Goal: Find specific page/section: Find specific page/section

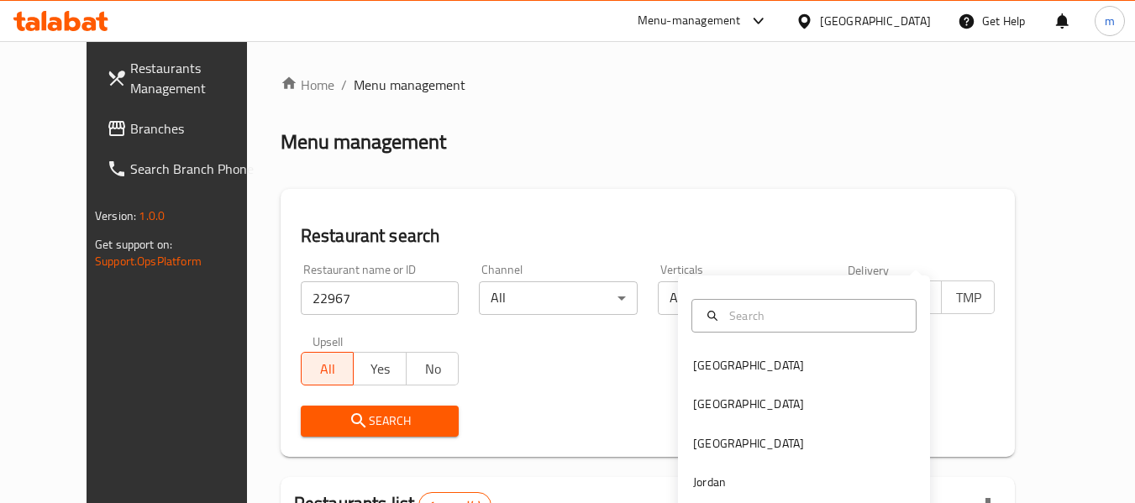
scroll to position [232, 0]
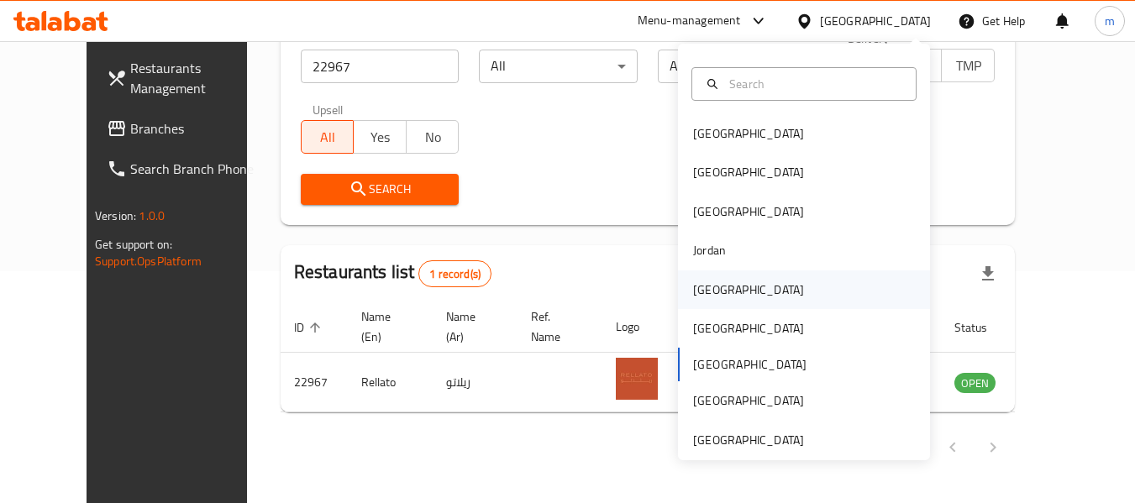
click at [725, 286] on div "Kuwait" at bounding box center [748, 289] width 138 height 39
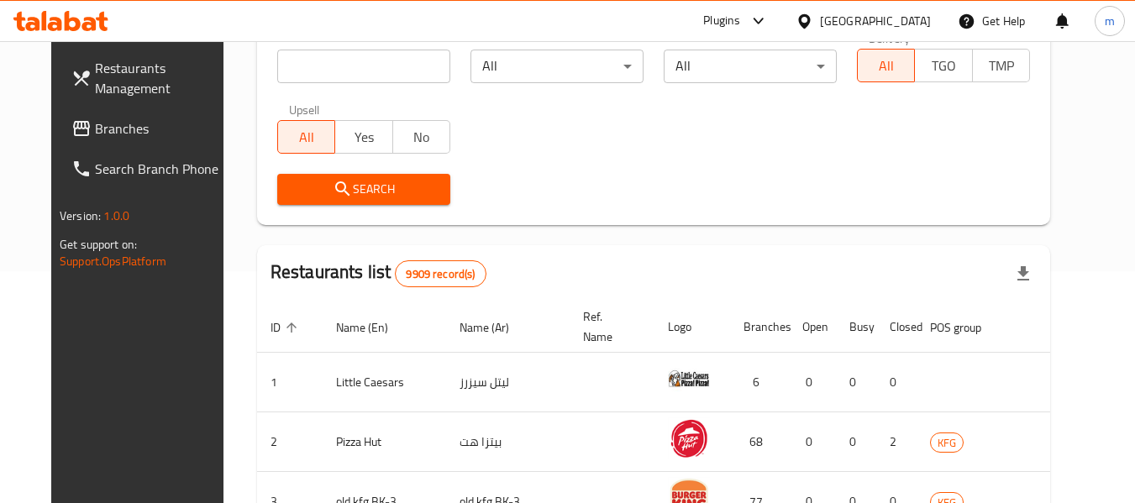
scroll to position [64, 0]
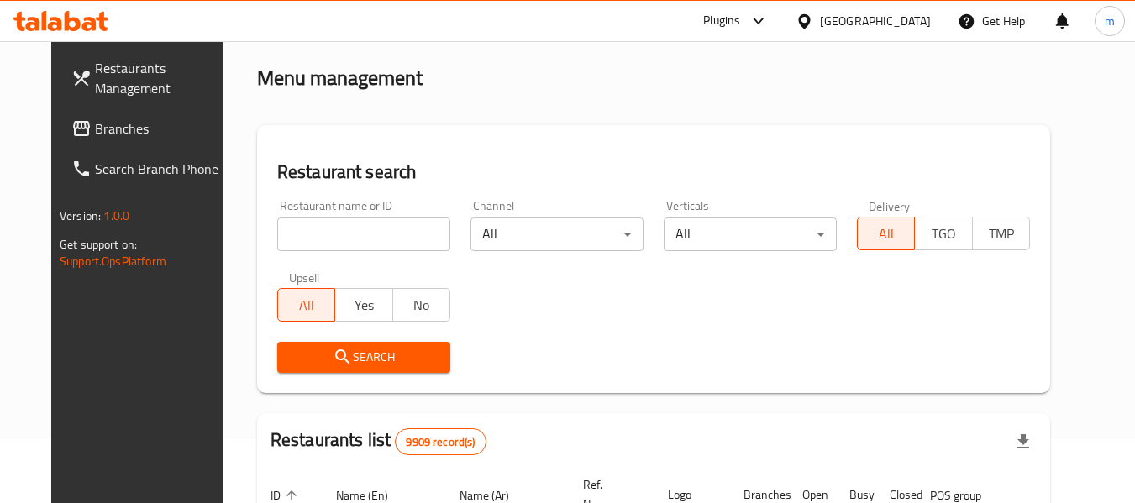
click at [379, 238] on input "search" at bounding box center [363, 235] width 173 height 34
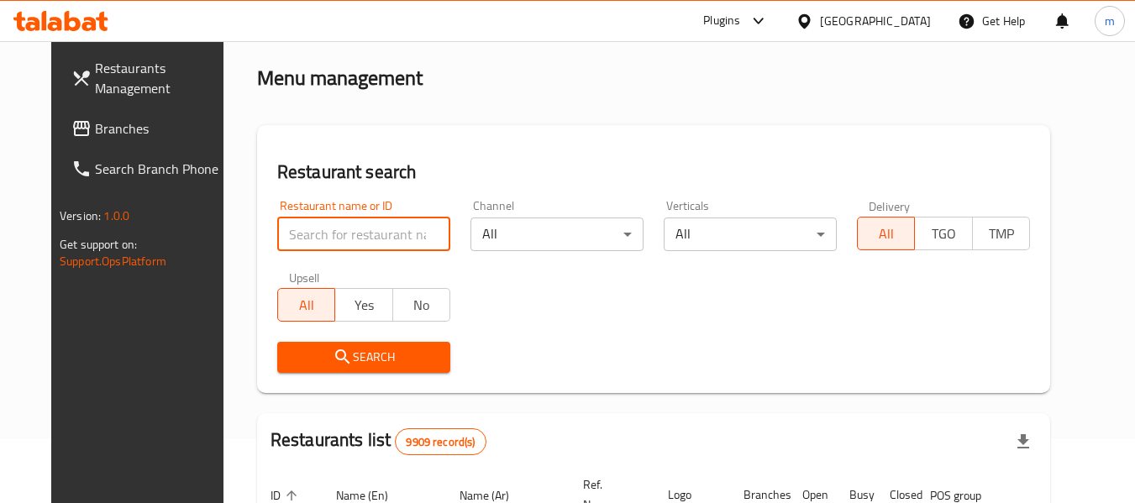
paste input "741255"
type input "741255"
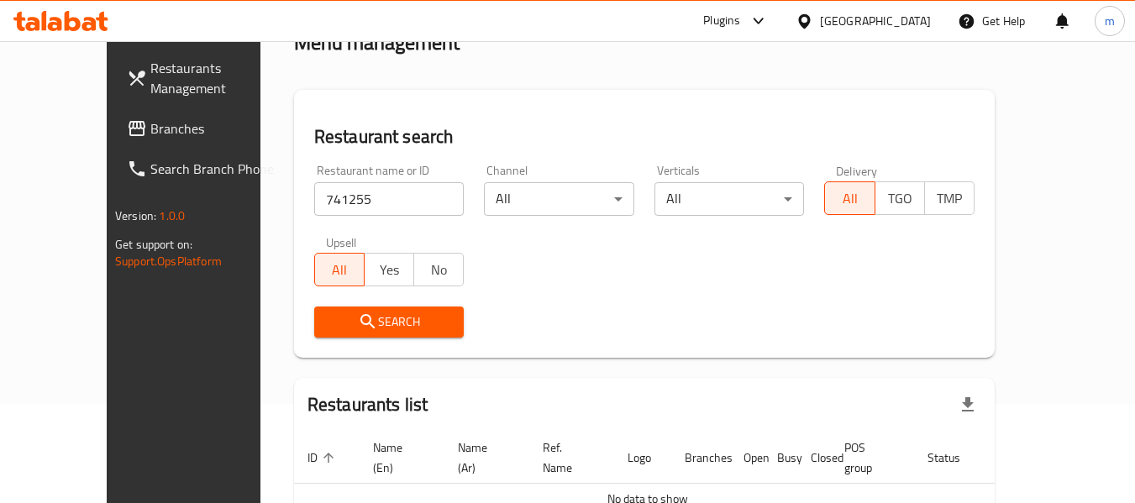
scroll to position [15, 0]
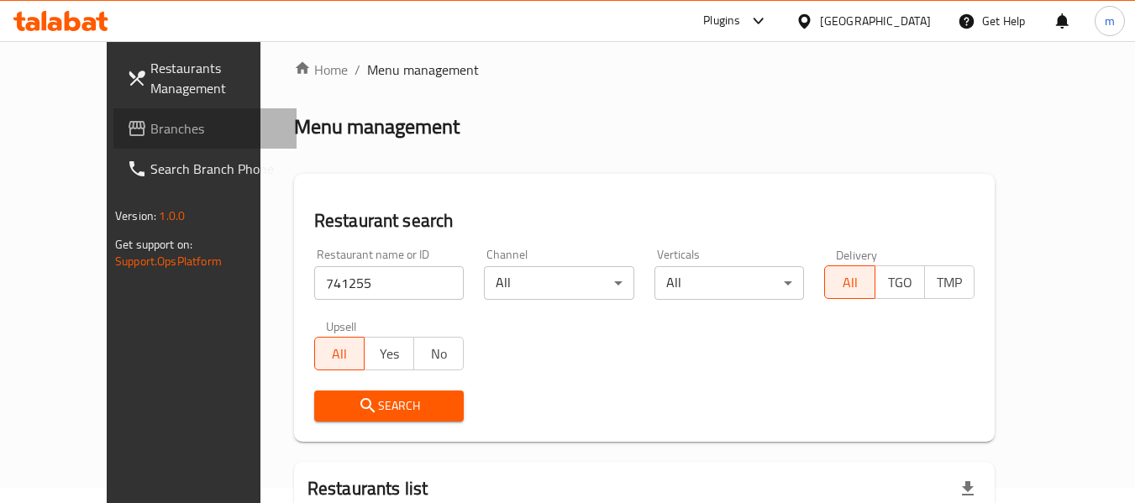
click at [113, 116] on link "Branches" at bounding box center [204, 128] width 183 height 40
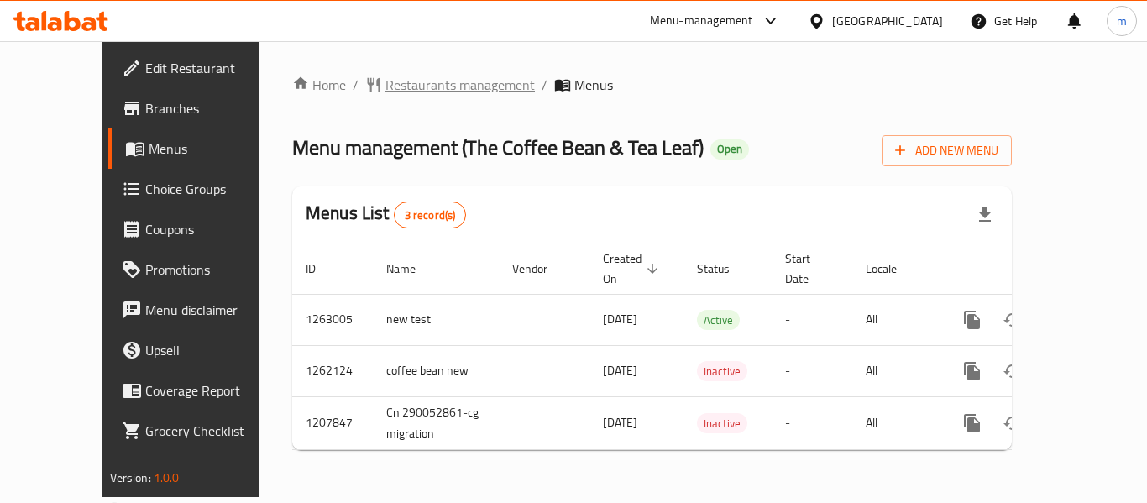
click at [407, 81] on span "Restaurants management" at bounding box center [460, 85] width 149 height 20
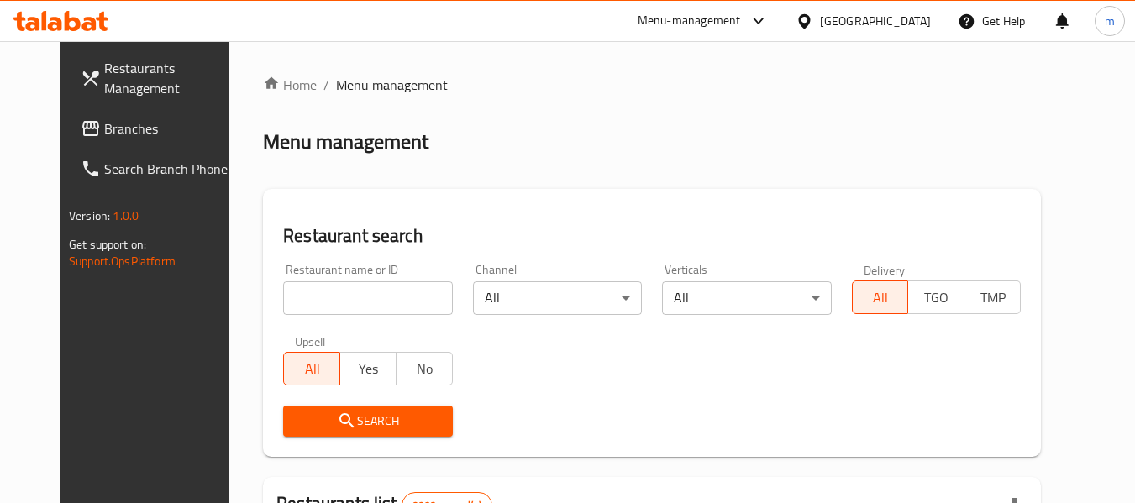
click at [387, 295] on input "search" at bounding box center [367, 298] width 169 height 34
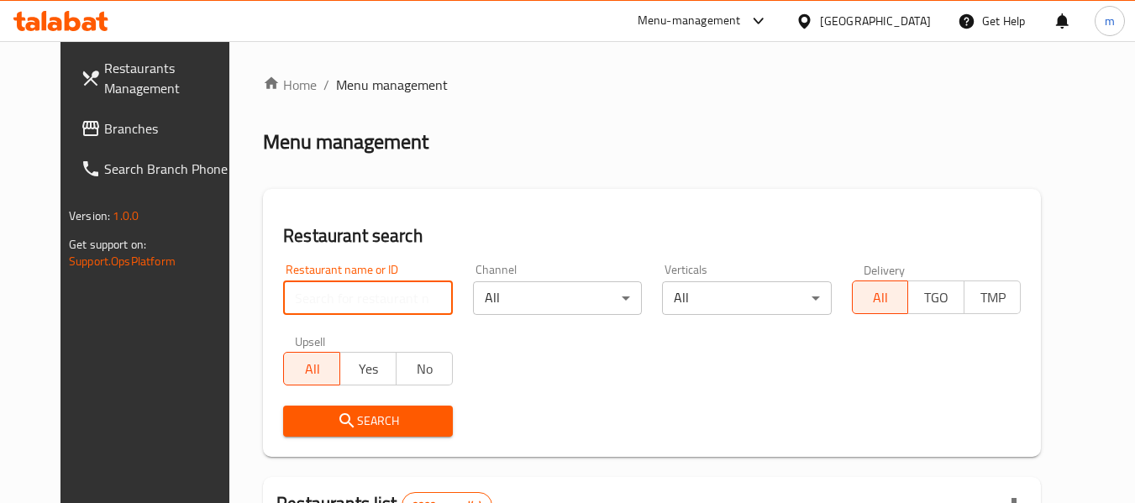
paste input "7248"
type input "7248"
click button "Search" at bounding box center [367, 421] width 169 height 31
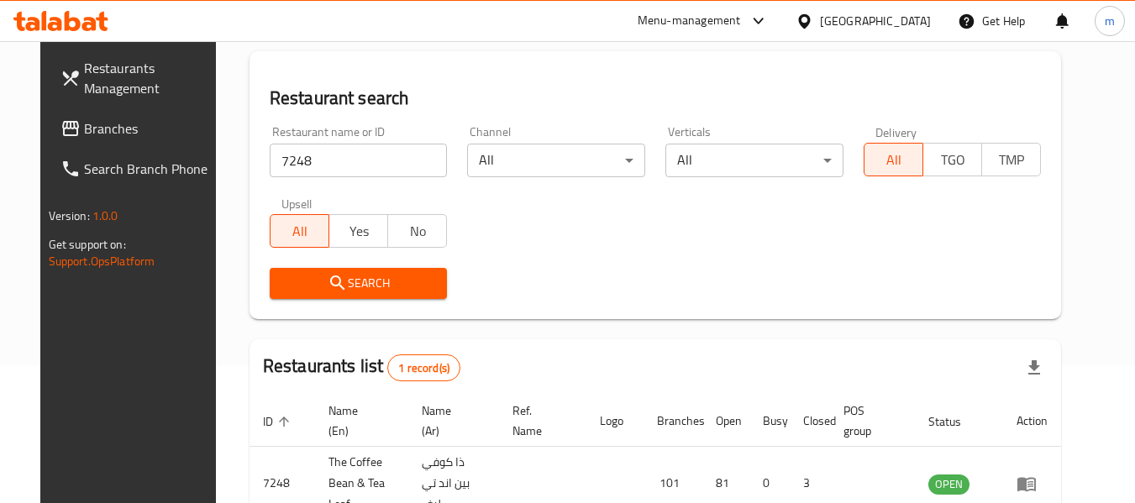
scroll to position [232, 0]
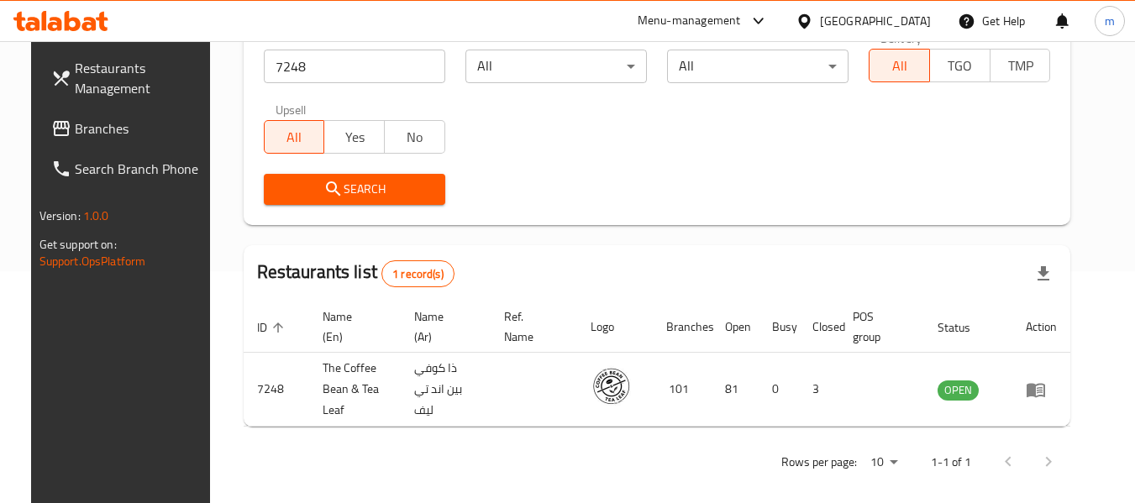
drag, startPoint x: 915, startPoint y: 15, endPoint x: 910, endPoint y: 38, distance: 23.2
click at [915, 15] on div "[GEOGRAPHIC_DATA]" at bounding box center [875, 21] width 111 height 18
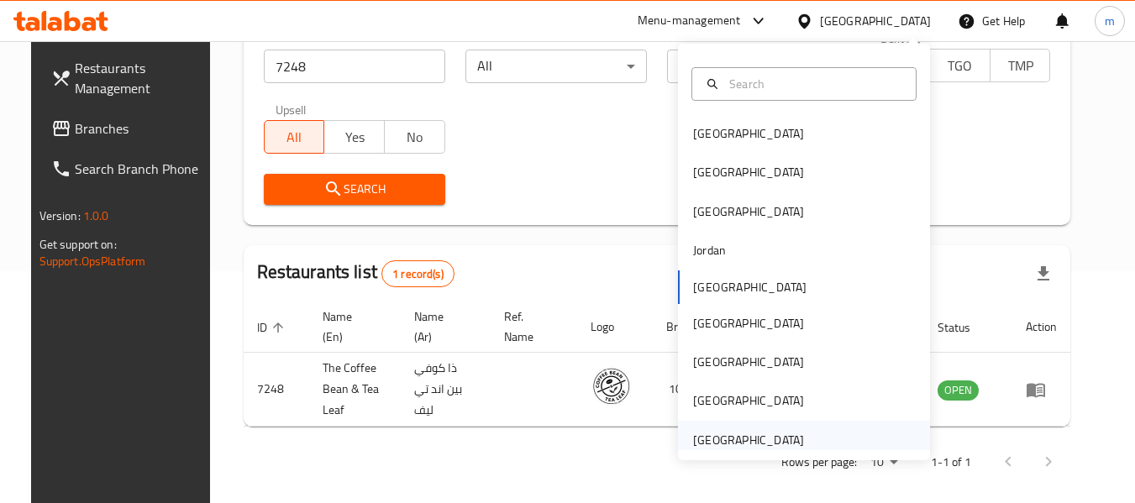
click at [733, 440] on div "[GEOGRAPHIC_DATA]" at bounding box center [748, 440] width 111 height 18
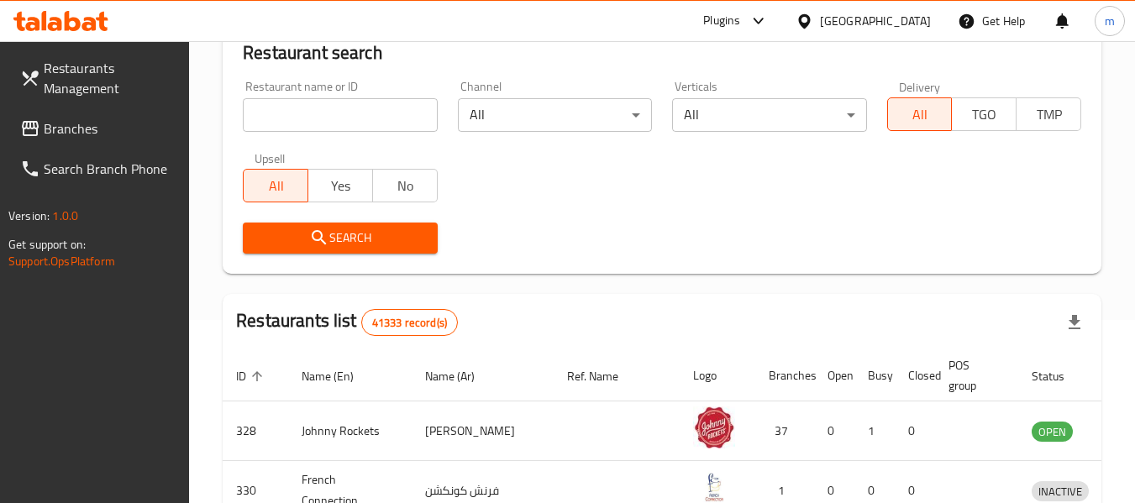
scroll to position [232, 0]
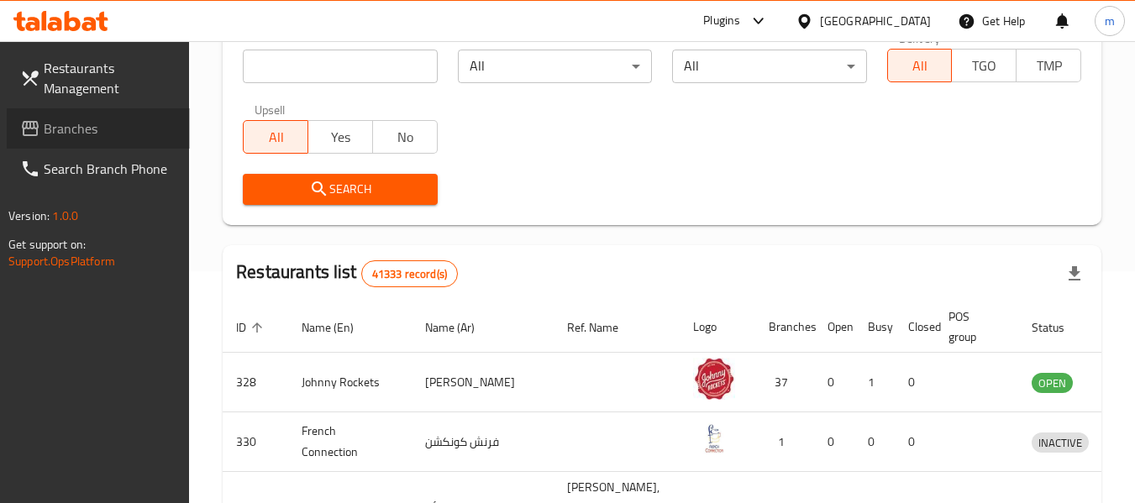
drag, startPoint x: 76, startPoint y: 128, endPoint x: 239, endPoint y: 120, distance: 163.1
click at [76, 128] on span "Branches" at bounding box center [110, 128] width 133 height 20
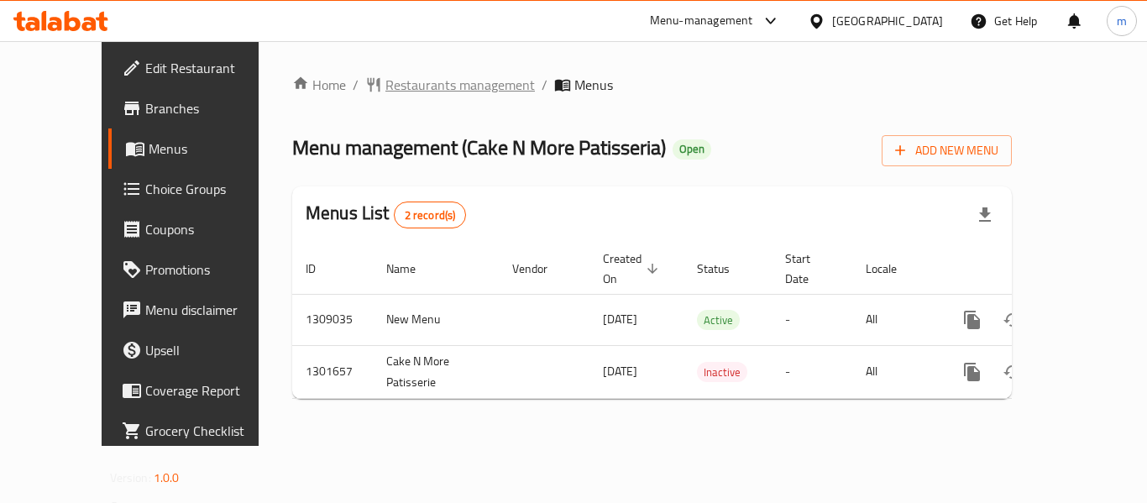
click at [386, 90] on span "Restaurants management" at bounding box center [460, 85] width 149 height 20
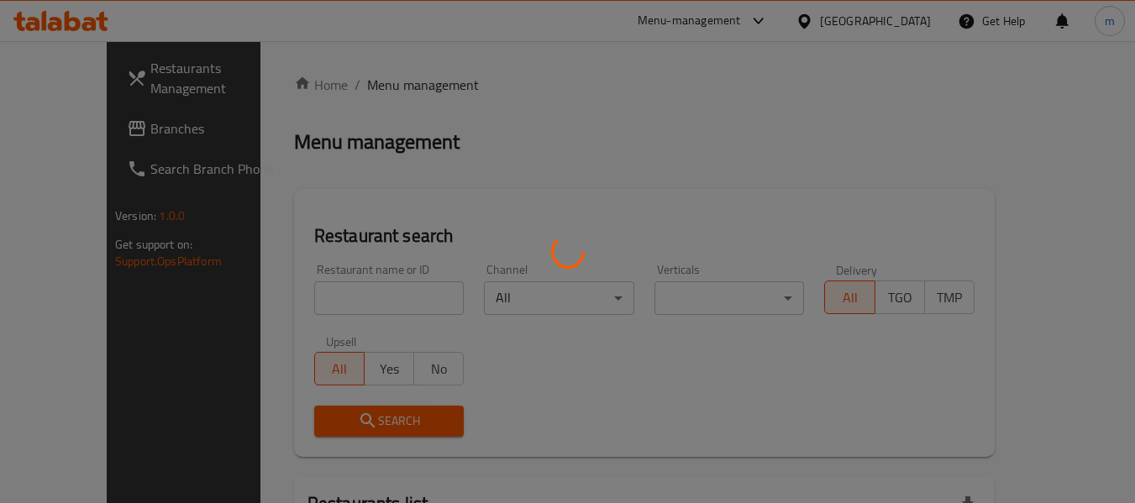
click at [354, 297] on div at bounding box center [567, 251] width 1135 height 503
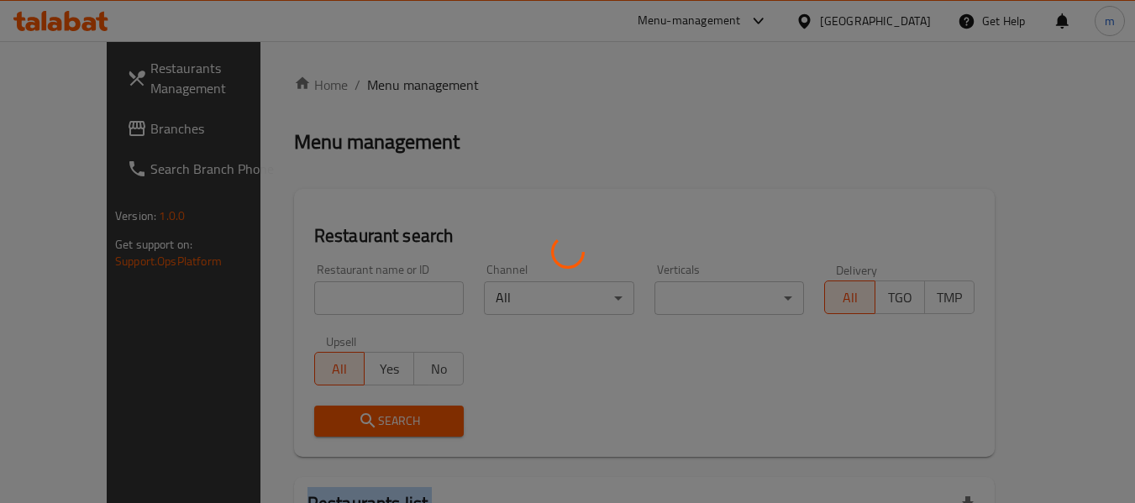
click at [354, 297] on div at bounding box center [567, 251] width 1135 height 503
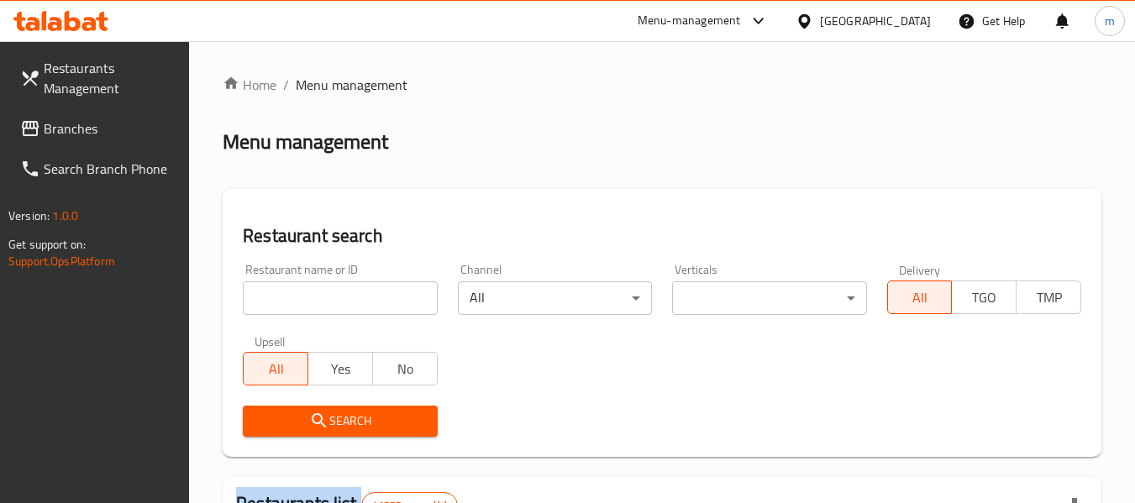
click at [354, 297] on div at bounding box center [567, 251] width 1135 height 503
click at [354, 297] on input "search" at bounding box center [340, 298] width 194 height 34
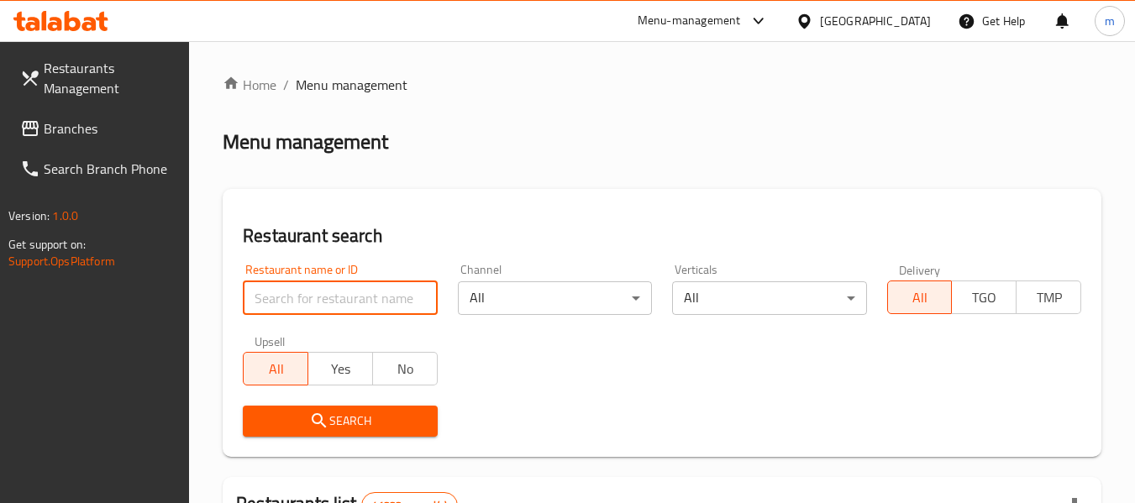
paste input "702119"
type input "702119"
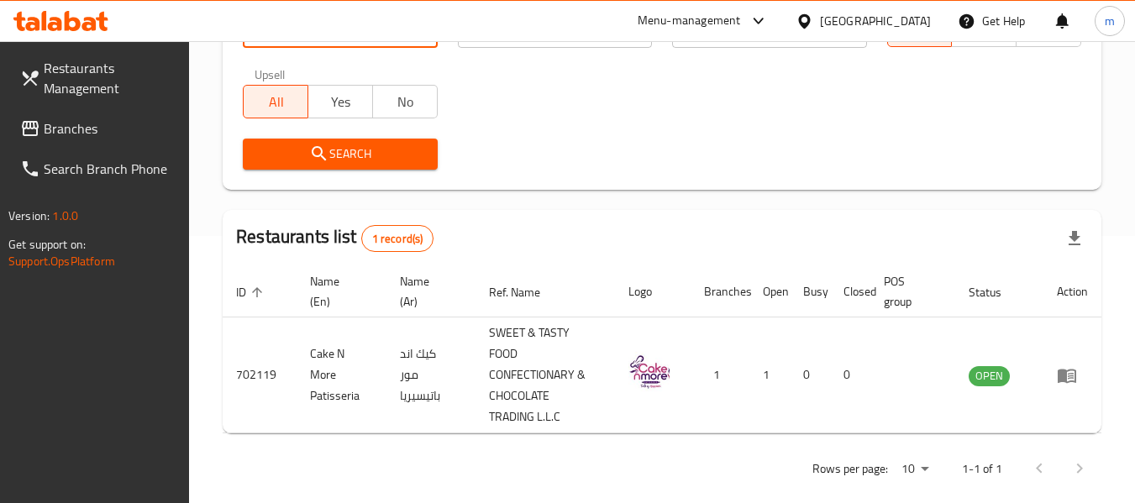
click at [48, 130] on span "Branches" at bounding box center [110, 128] width 133 height 20
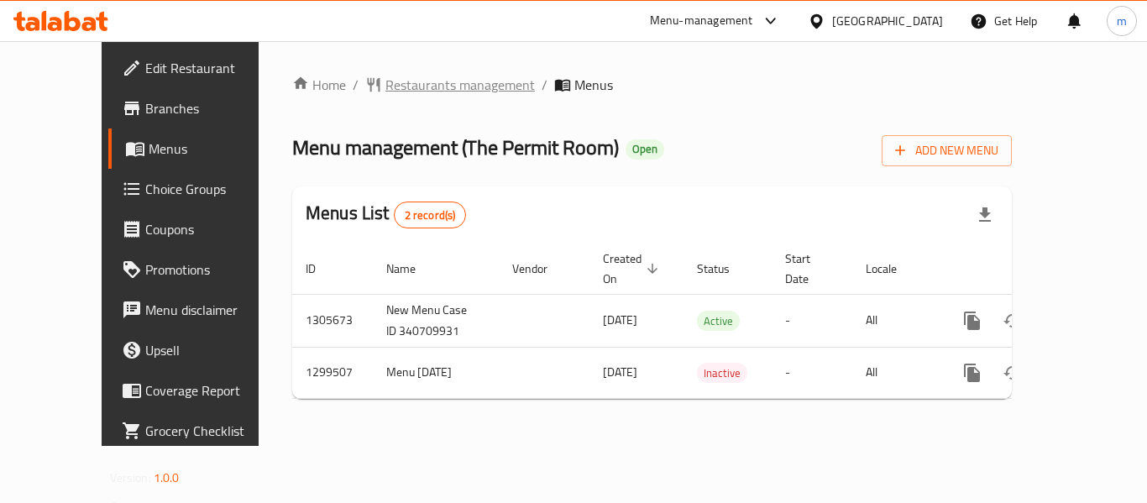
click at [416, 90] on span "Restaurants management" at bounding box center [460, 85] width 149 height 20
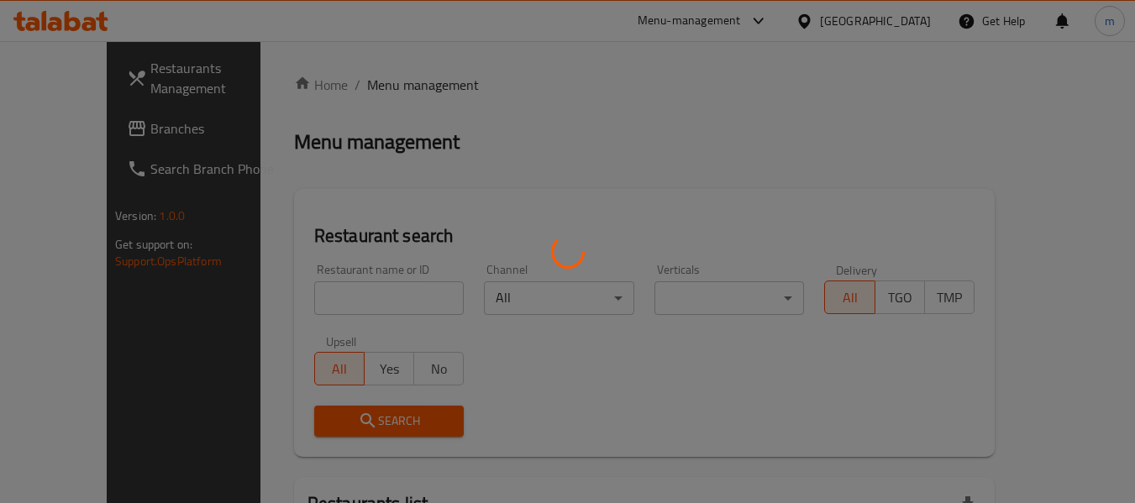
click at [341, 301] on div at bounding box center [567, 251] width 1135 height 503
click at [340, 299] on div at bounding box center [567, 251] width 1135 height 503
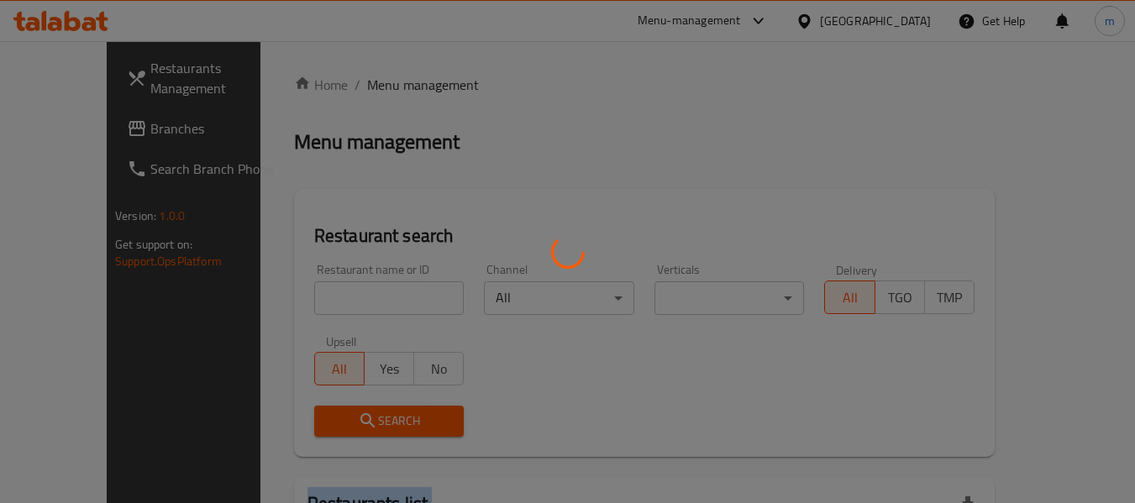
click at [340, 299] on div at bounding box center [567, 251] width 1135 height 503
click at [338, 297] on div at bounding box center [567, 251] width 1135 height 503
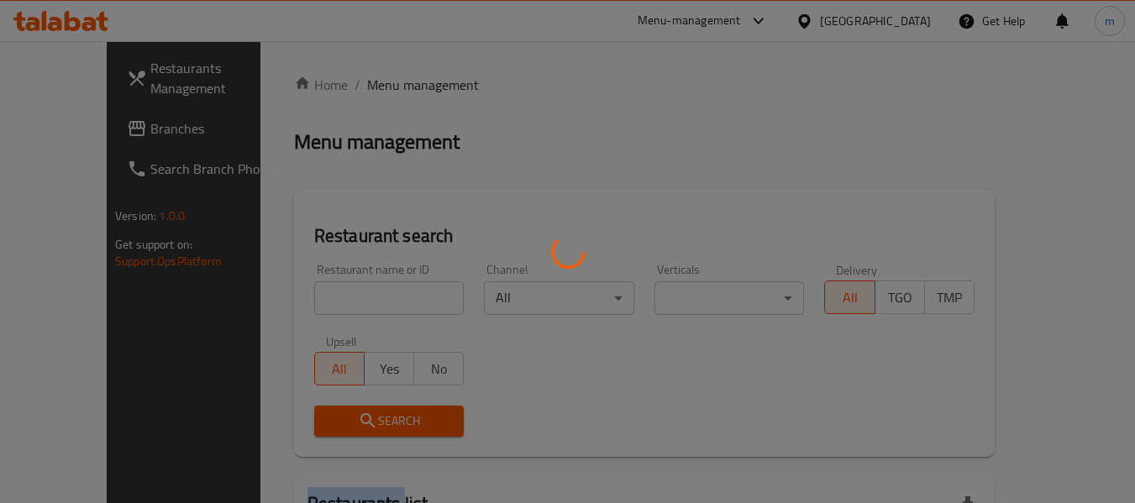
click at [338, 297] on div at bounding box center [567, 251] width 1135 height 503
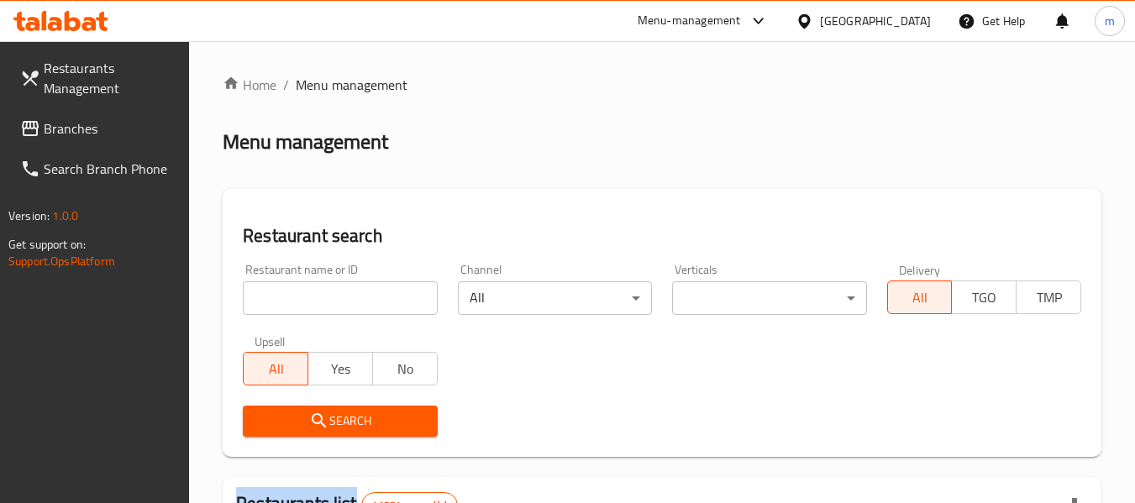
click at [338, 297] on div at bounding box center [567, 251] width 1135 height 503
click at [338, 297] on input "search" at bounding box center [340, 298] width 194 height 34
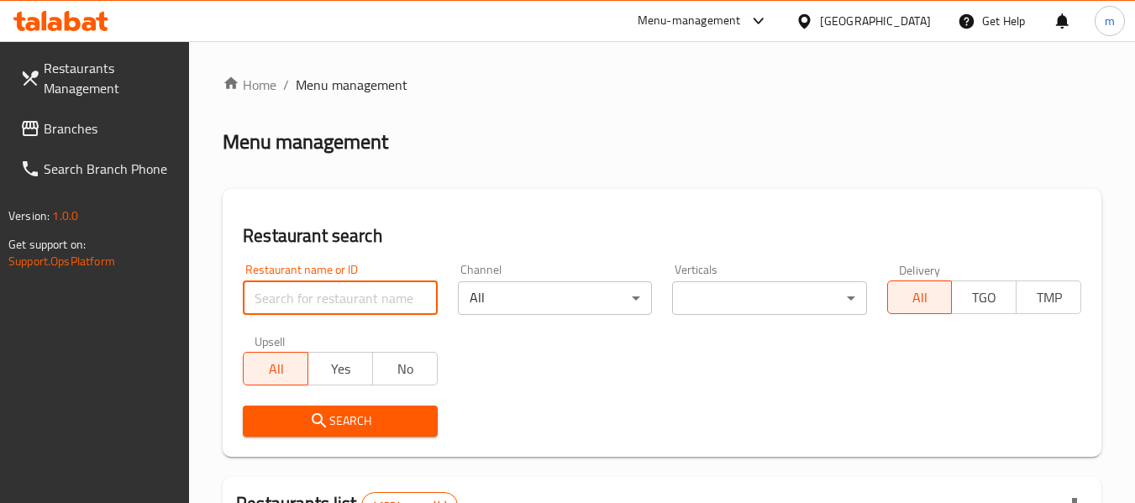
paste input "701373"
type input "701373"
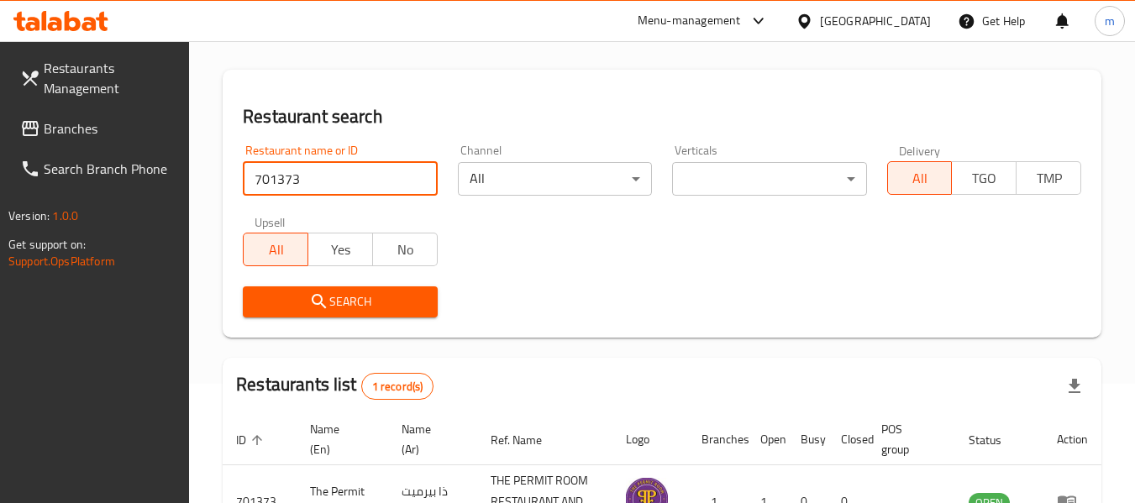
scroll to position [246, 0]
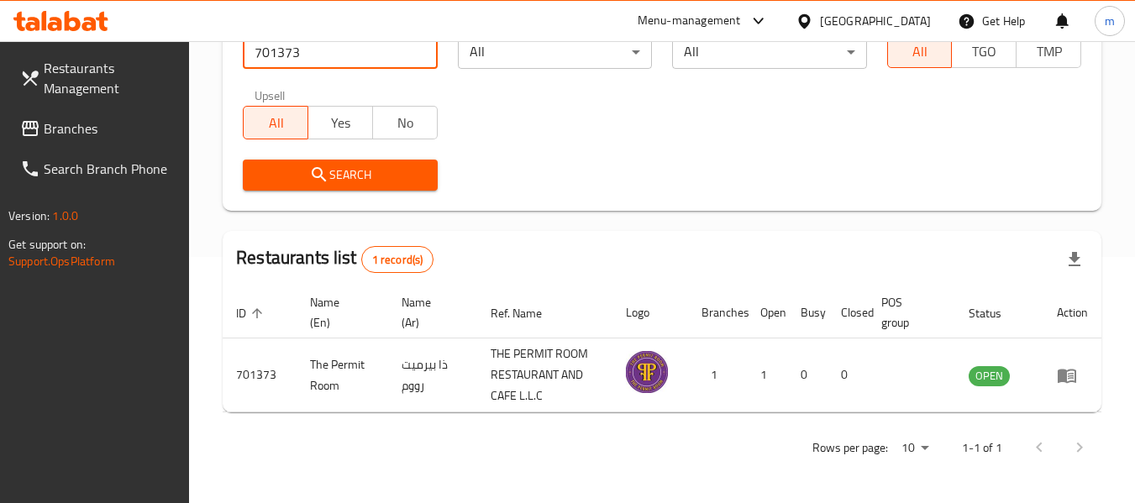
click at [860, 24] on div "[GEOGRAPHIC_DATA]" at bounding box center [875, 21] width 111 height 18
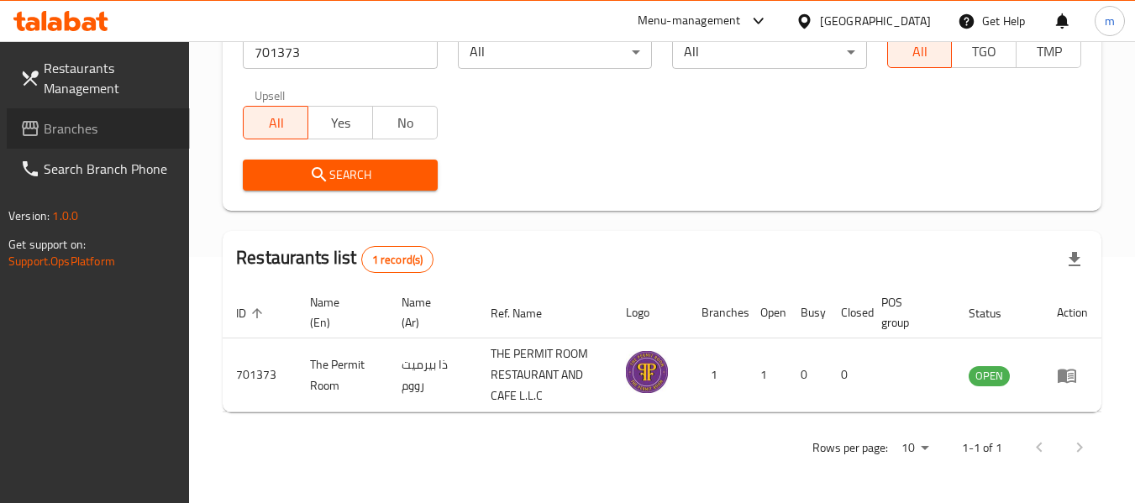
click at [77, 129] on span "Branches" at bounding box center [110, 128] width 133 height 20
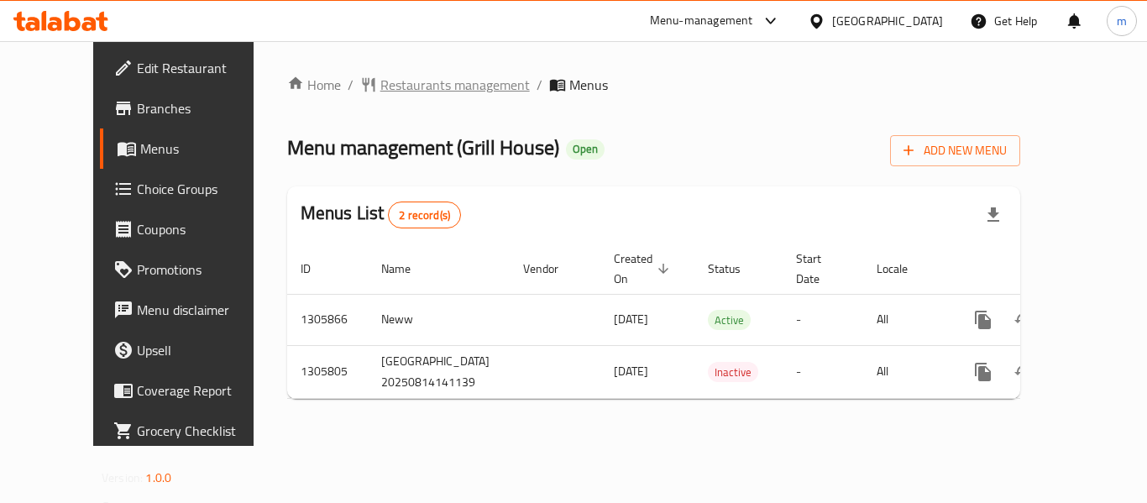
click at [408, 84] on span "Restaurants management" at bounding box center [454, 85] width 149 height 20
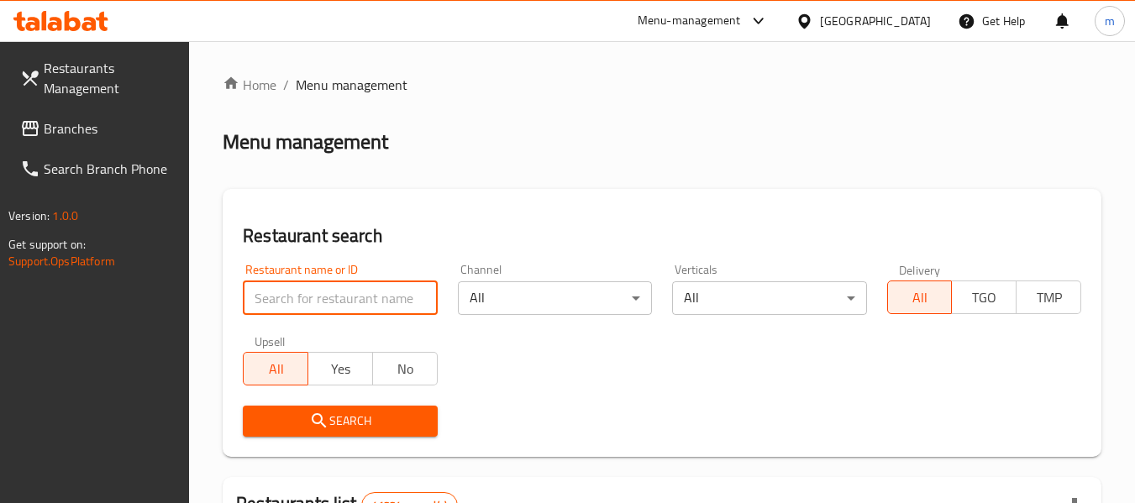
click at [381, 309] on input "search" at bounding box center [340, 298] width 194 height 34
paste input "703880"
type input "703880"
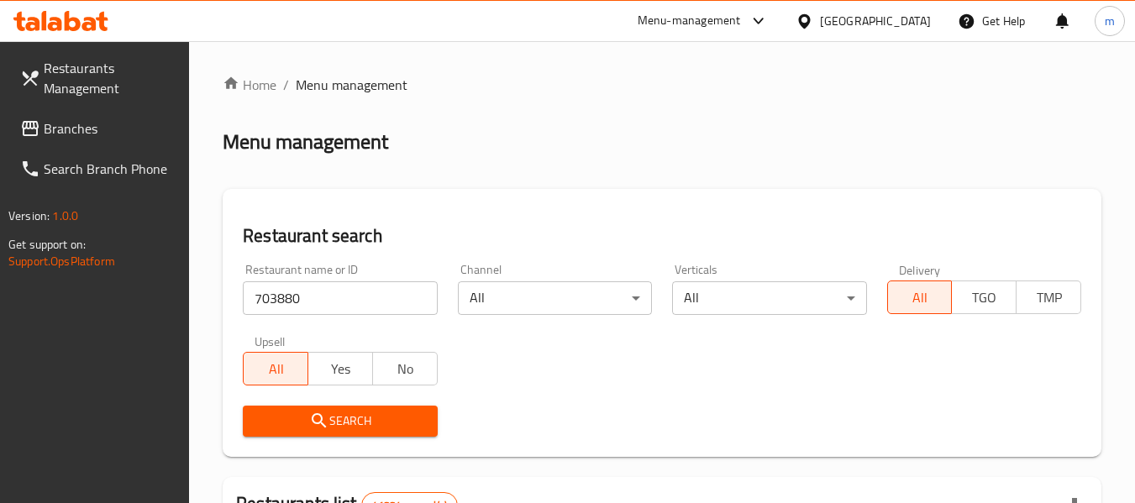
click at [349, 423] on span "Search" at bounding box center [339, 421] width 167 height 21
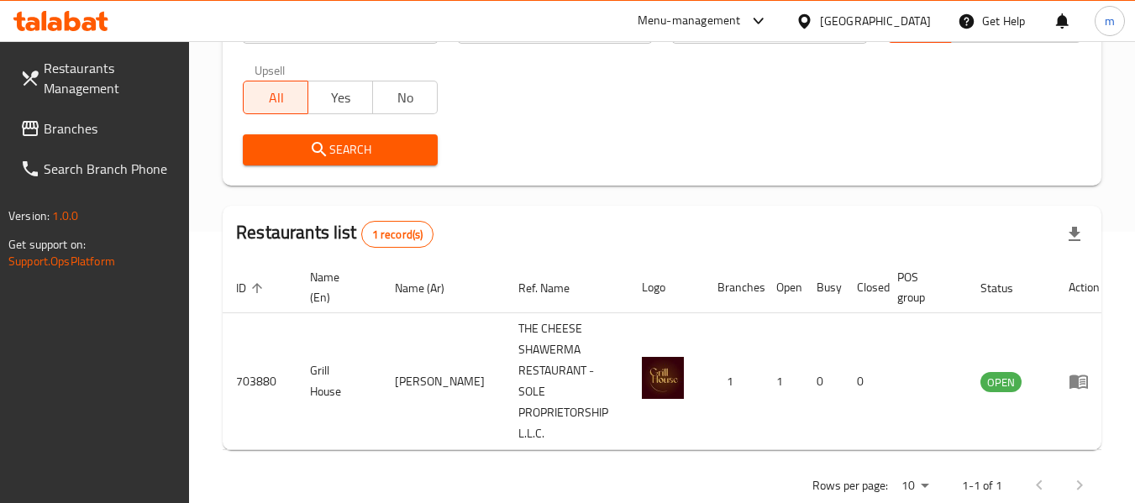
scroll to position [288, 0]
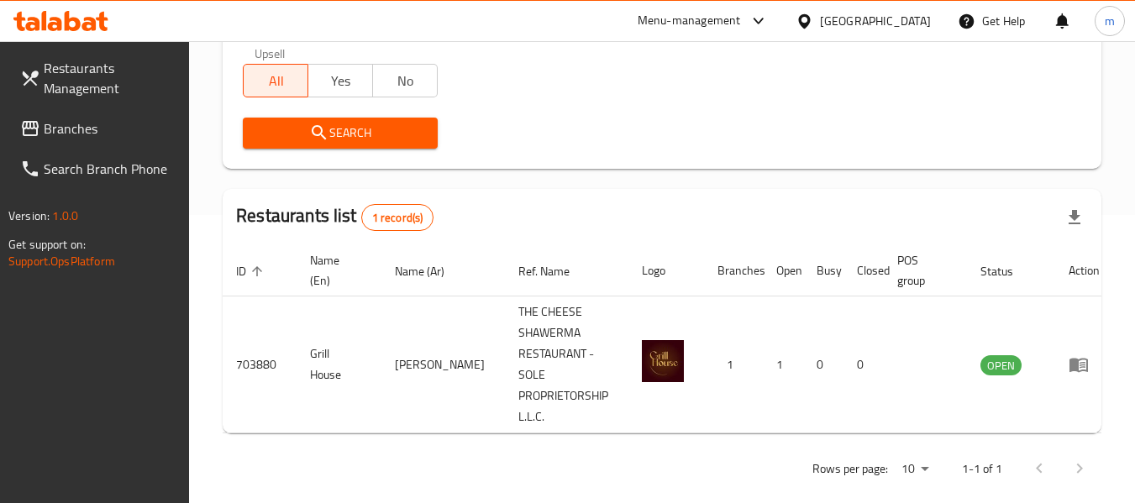
click at [853, 13] on div "United Arab Emirates" at bounding box center [875, 21] width 111 height 18
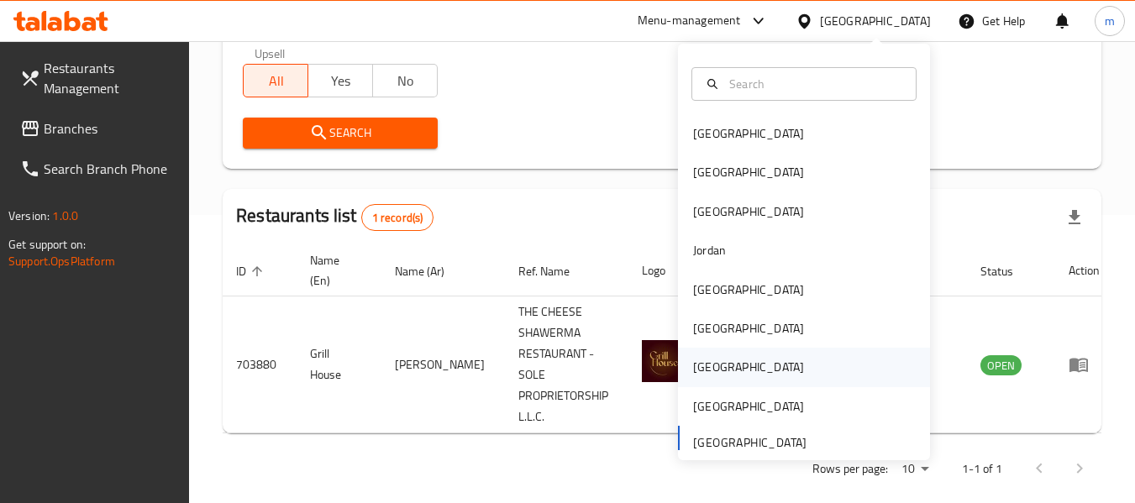
click at [693, 364] on div "[GEOGRAPHIC_DATA]" at bounding box center [748, 367] width 111 height 18
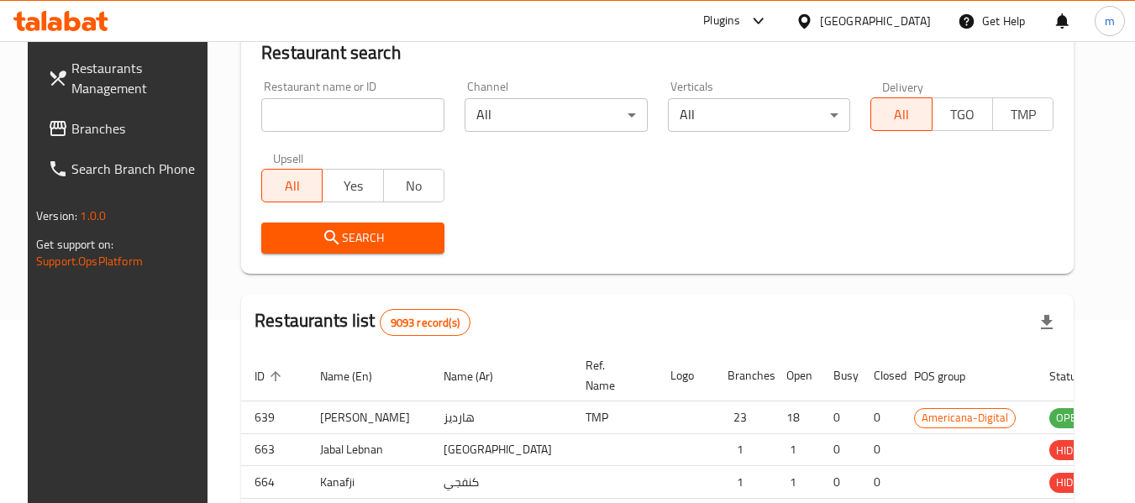
scroll to position [288, 0]
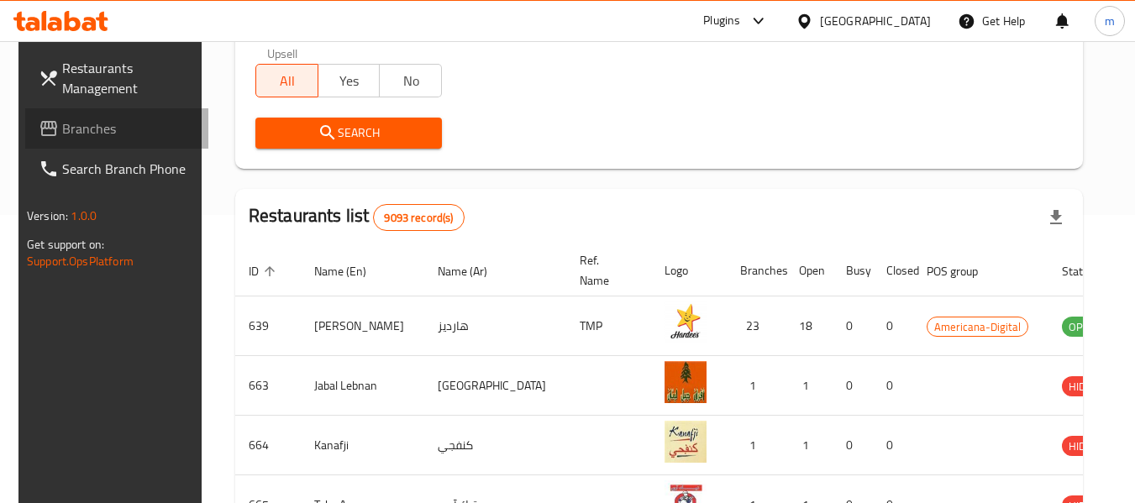
click at [39, 131] on icon at bounding box center [49, 128] width 20 height 20
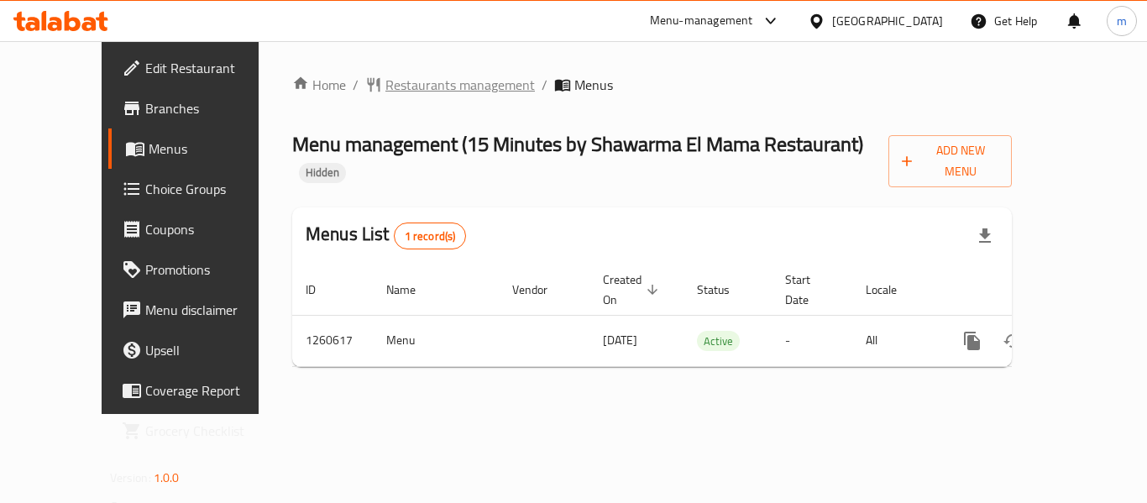
click at [412, 82] on span "Restaurants management" at bounding box center [460, 85] width 149 height 20
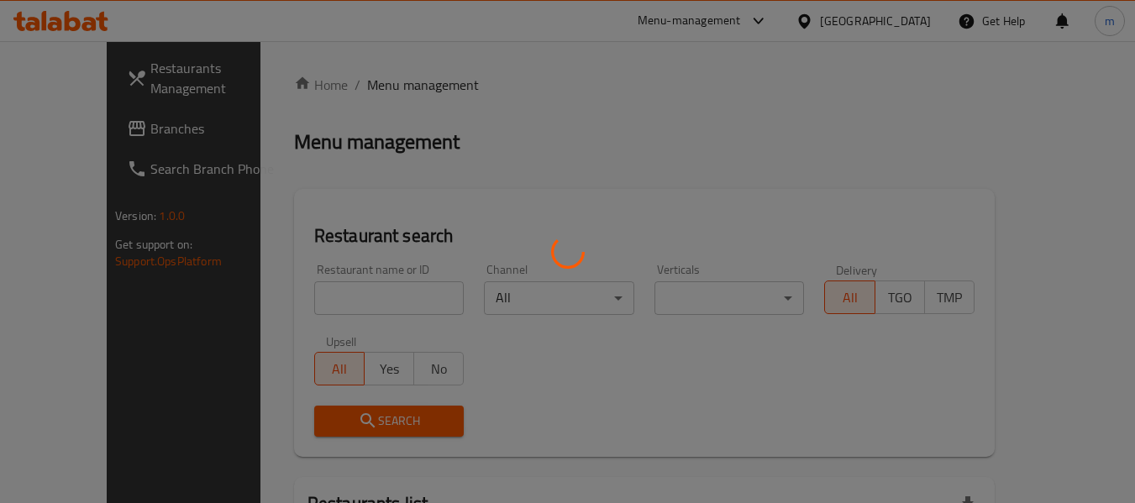
click at [331, 294] on div at bounding box center [567, 251] width 1135 height 503
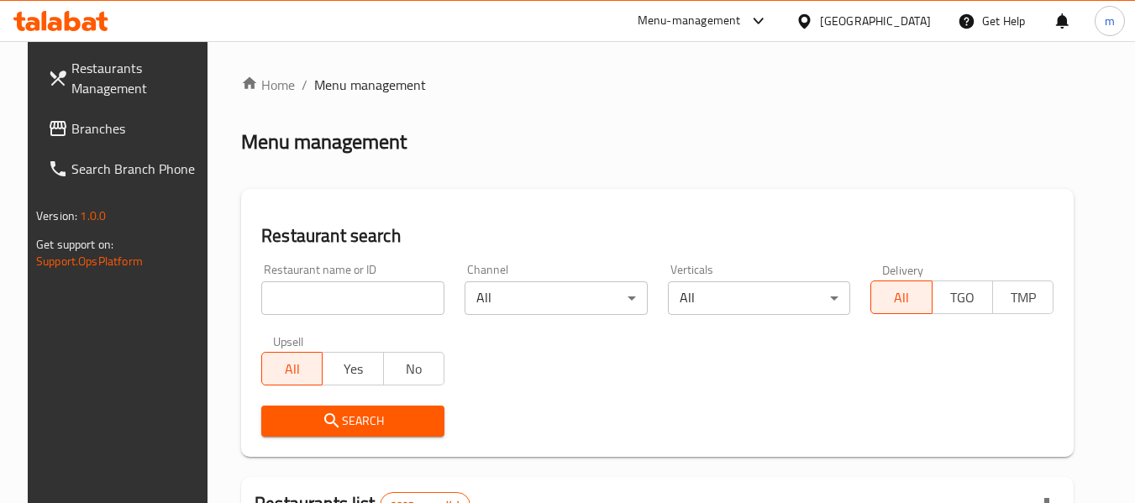
click at [331, 294] on input "search" at bounding box center [352, 298] width 183 height 34
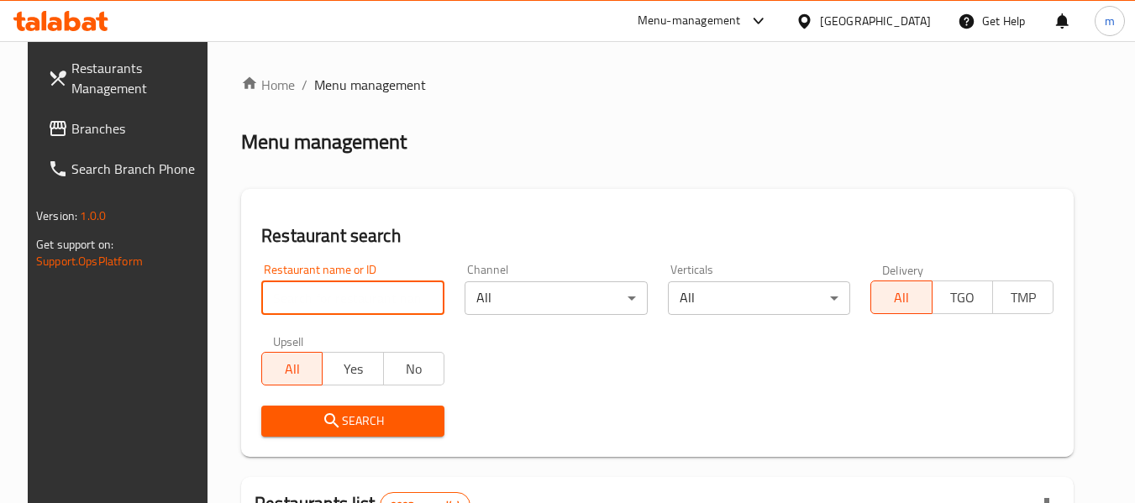
paste input "684927"
type input "684927"
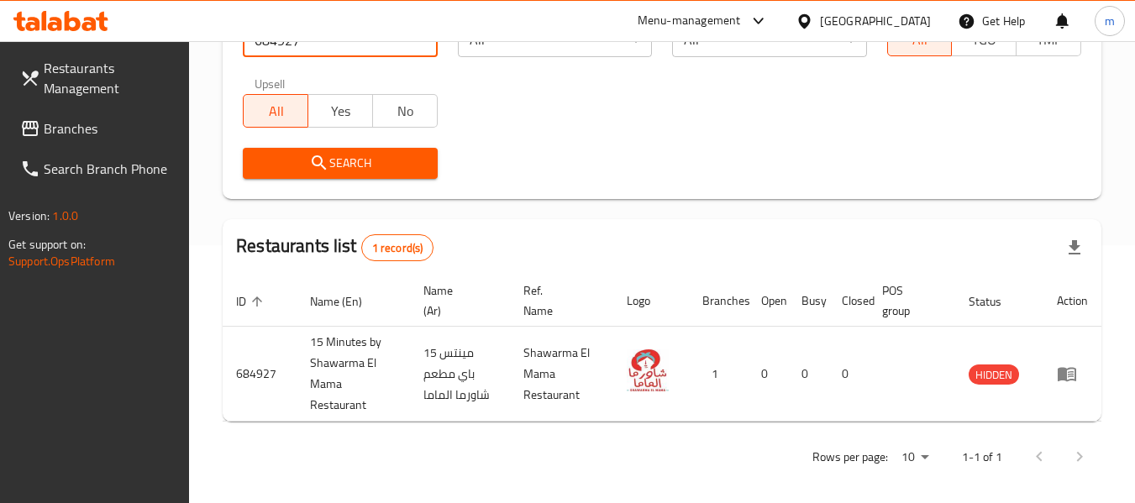
scroll to position [267, 0]
